Goal: Communication & Community: Answer question/provide support

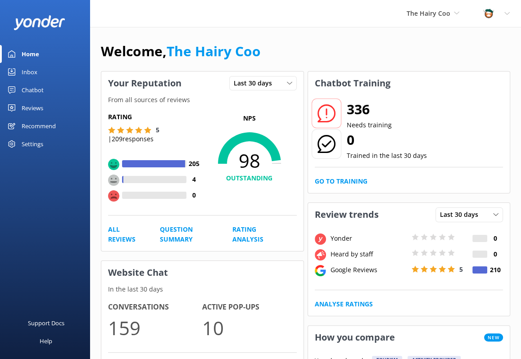
click at [28, 76] on div "Inbox" at bounding box center [30, 72] width 16 height 18
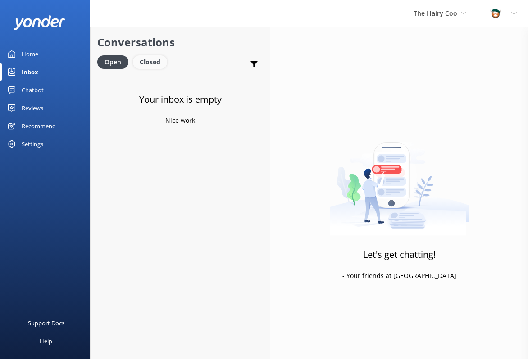
click at [149, 63] on div "Closed" at bounding box center [150, 62] width 34 height 14
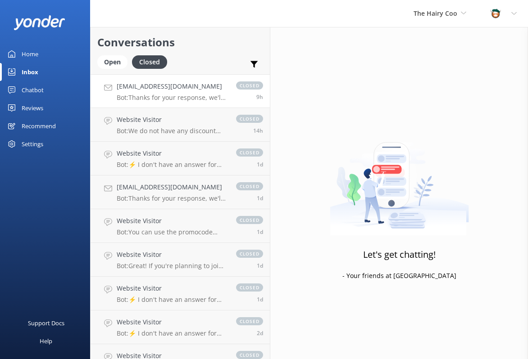
click at [145, 85] on h4 "[EMAIL_ADDRESS][DOMAIN_NAME]" at bounding box center [172, 87] width 110 height 10
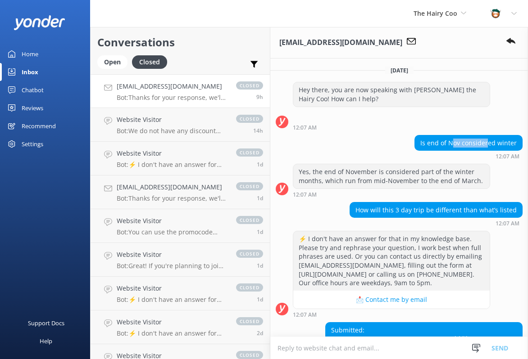
drag, startPoint x: 455, startPoint y: 141, endPoint x: 484, endPoint y: 141, distance: 29.3
click at [484, 141] on div "Is end of Nov considered winter" at bounding box center [468, 143] width 107 height 15
click at [485, 141] on div "Is end of Nov considered winter" at bounding box center [468, 143] width 107 height 15
click at [359, 172] on div "Yes, the end of November is considered part of the winter months, which run fro…" at bounding box center [391, 176] width 196 height 24
drag, startPoint x: 362, startPoint y: 213, endPoint x: 453, endPoint y: 210, distance: 90.6
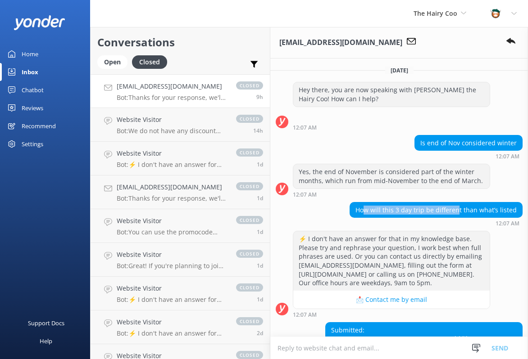
click at [453, 210] on div "How will this 3 day trip be different than what’s listed" at bounding box center [436, 210] width 172 height 15
click at [466, 207] on div "How will this 3 day trip be different than what’s listed" at bounding box center [436, 210] width 172 height 15
